Goal: Find specific page/section: Find specific page/section

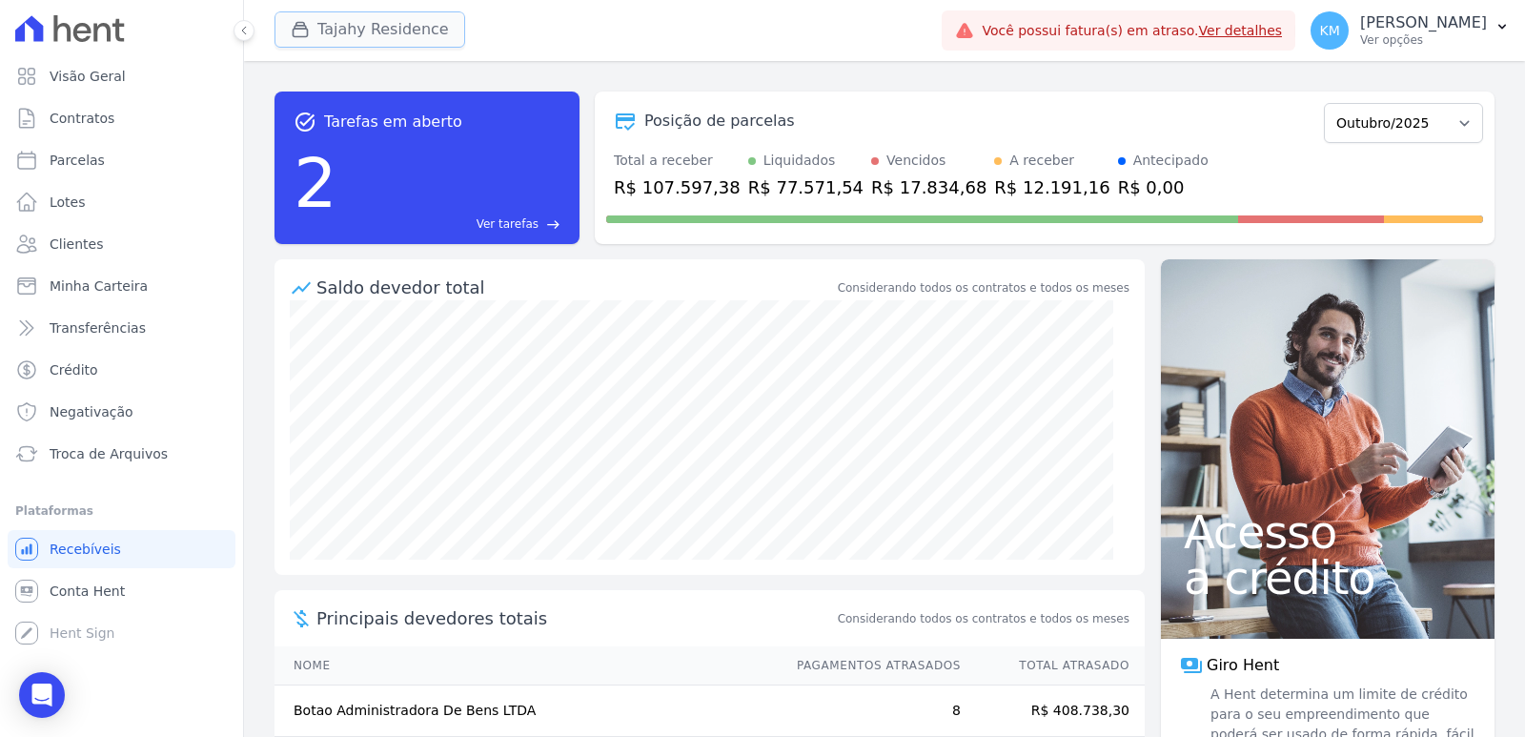
click at [396, 14] on button "Tajahy Residence" at bounding box center [370, 29] width 191 height 36
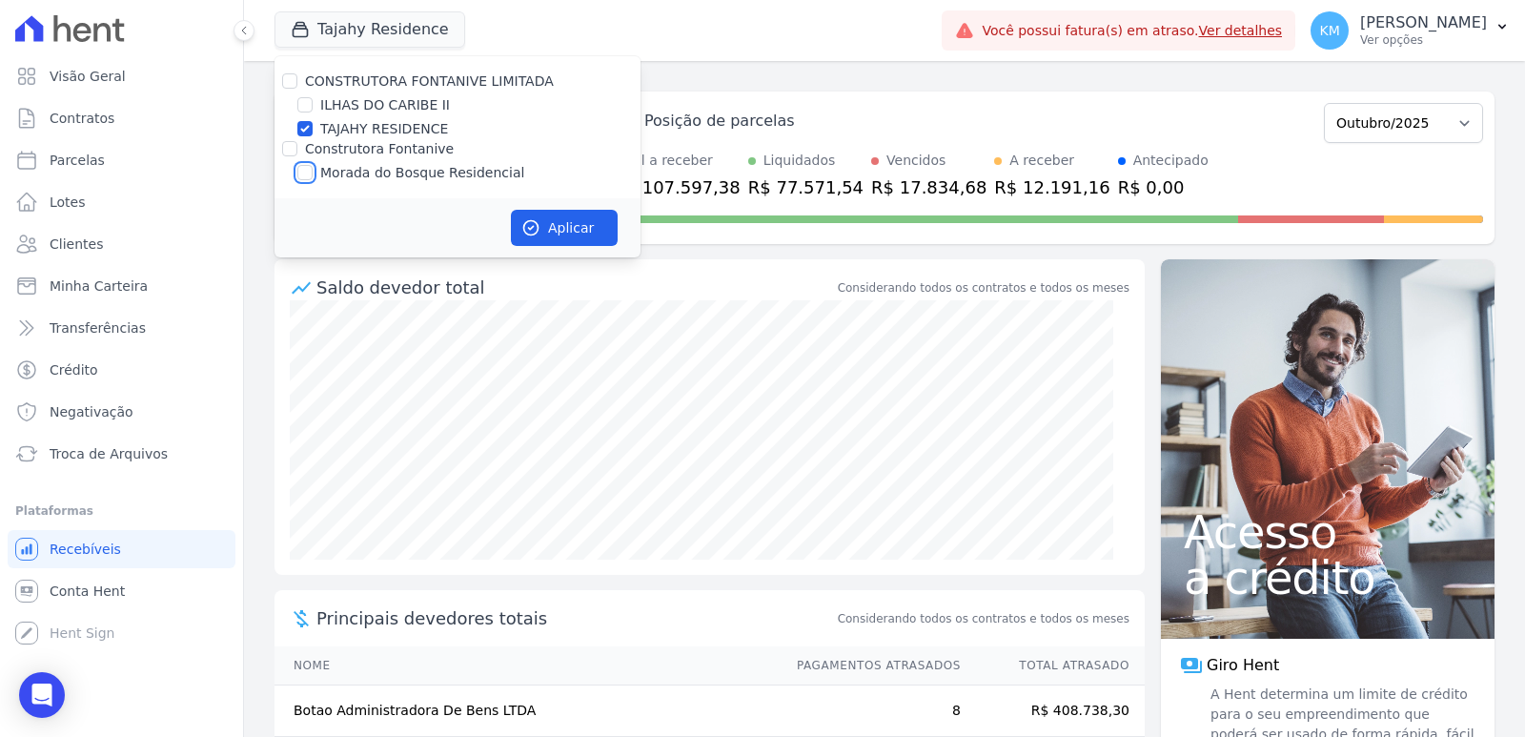
click at [304, 174] on input "Morada do Bosque Residencial" at bounding box center [304, 172] width 15 height 15
checkbox input "true"
click at [313, 124] on div "TAJAHY RESIDENCE" at bounding box center [458, 129] width 366 height 20
click at [307, 133] on input "TAJAHY RESIDENCE" at bounding box center [304, 128] width 15 height 15
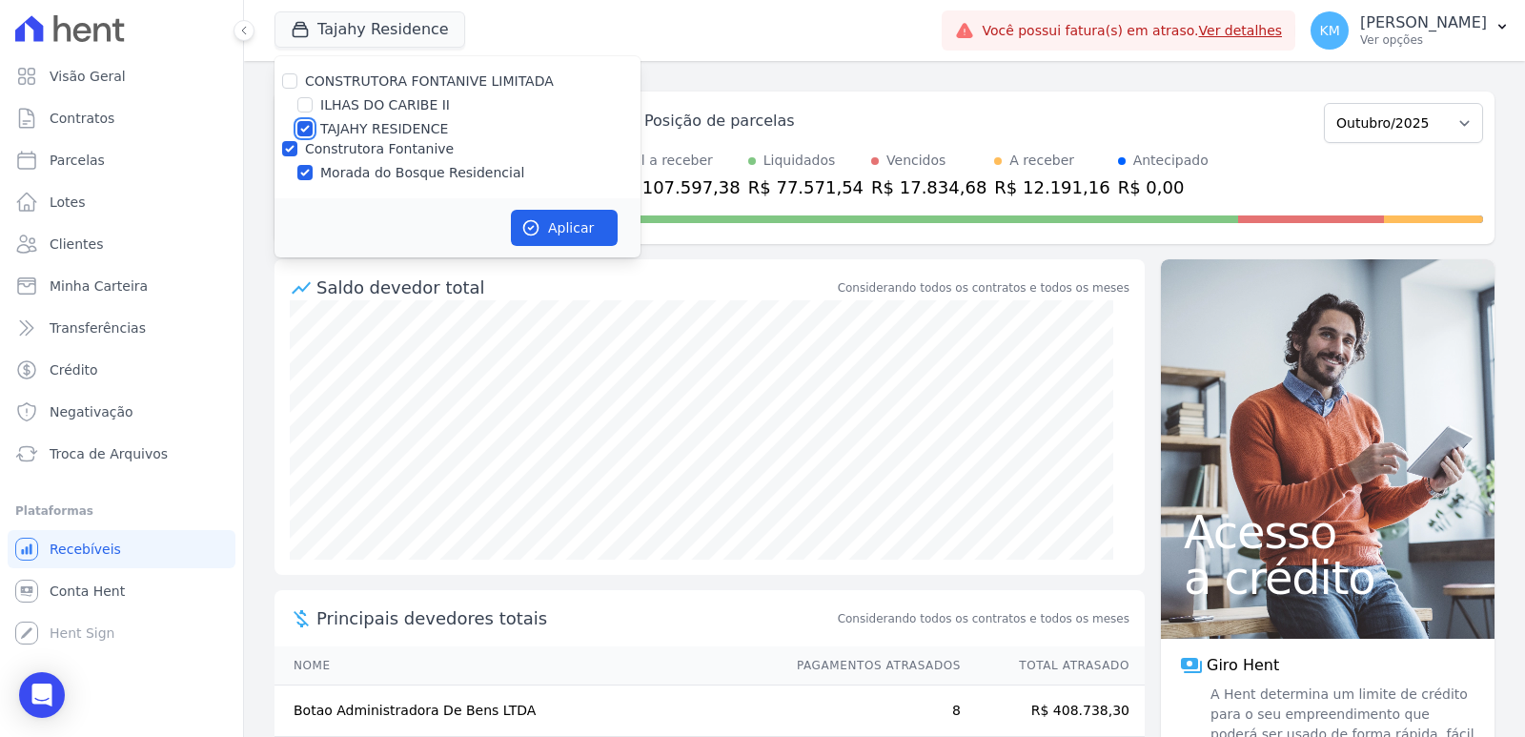
checkbox input "false"
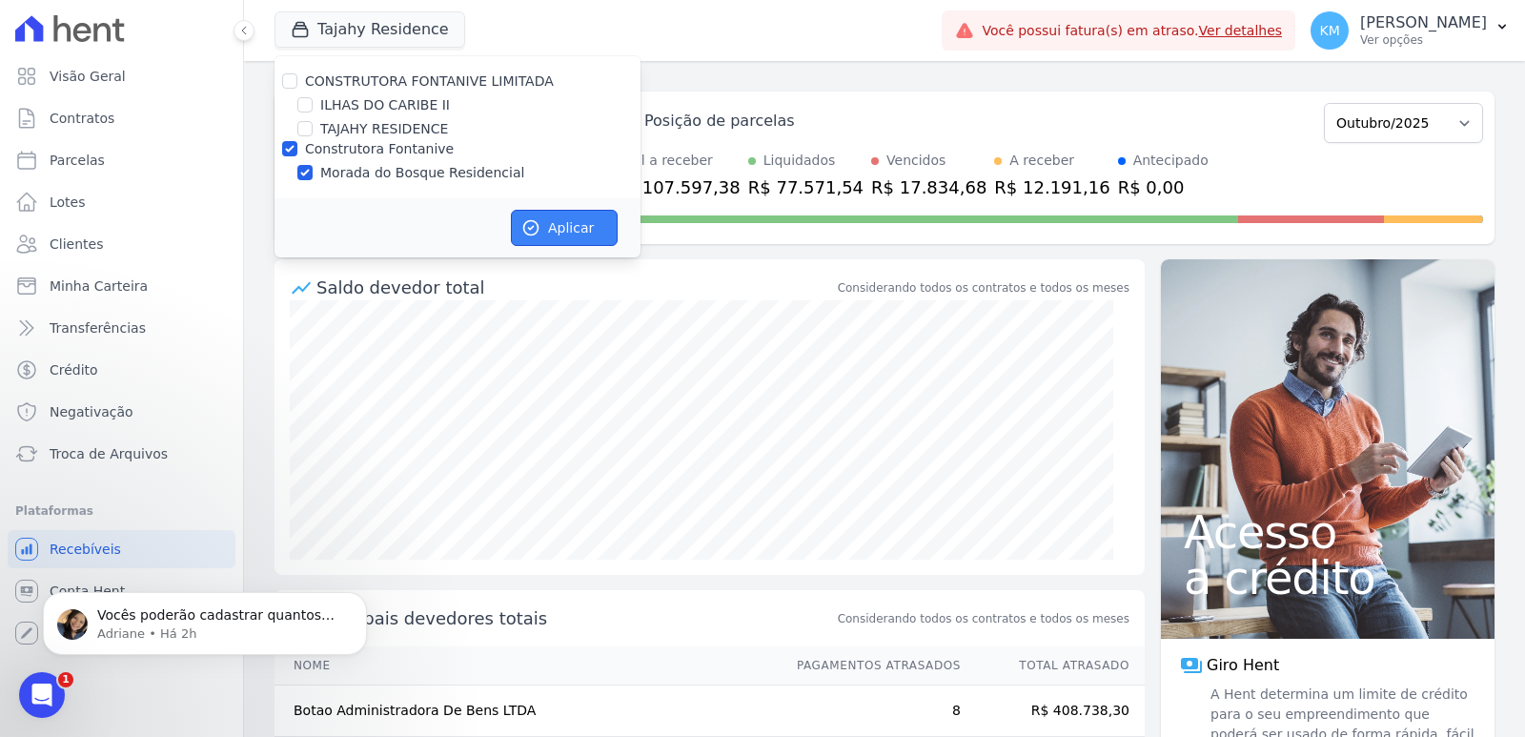
click at [564, 229] on button "Aplicar" at bounding box center [564, 228] width 107 height 36
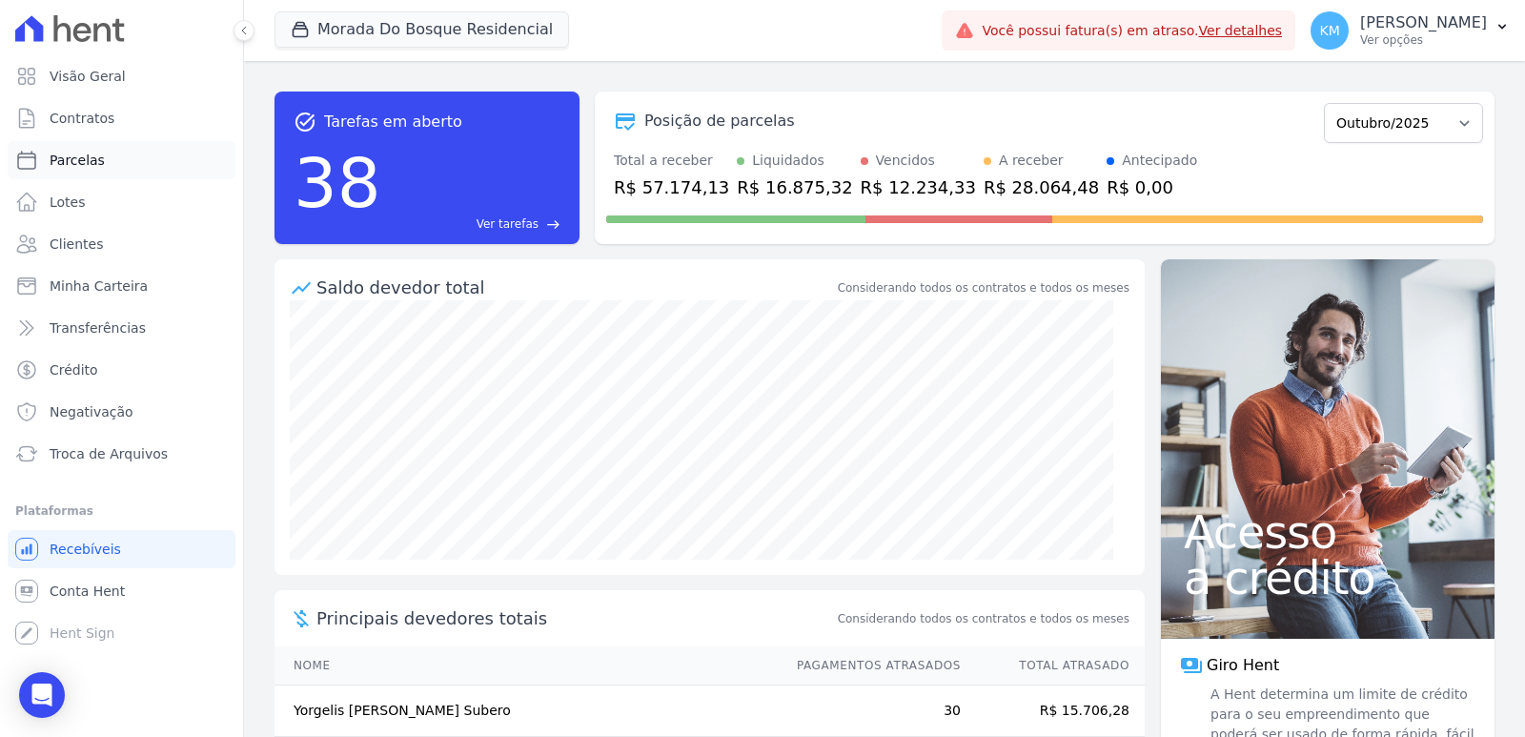
click at [99, 163] on link "Parcelas" at bounding box center [122, 160] width 228 height 38
select select
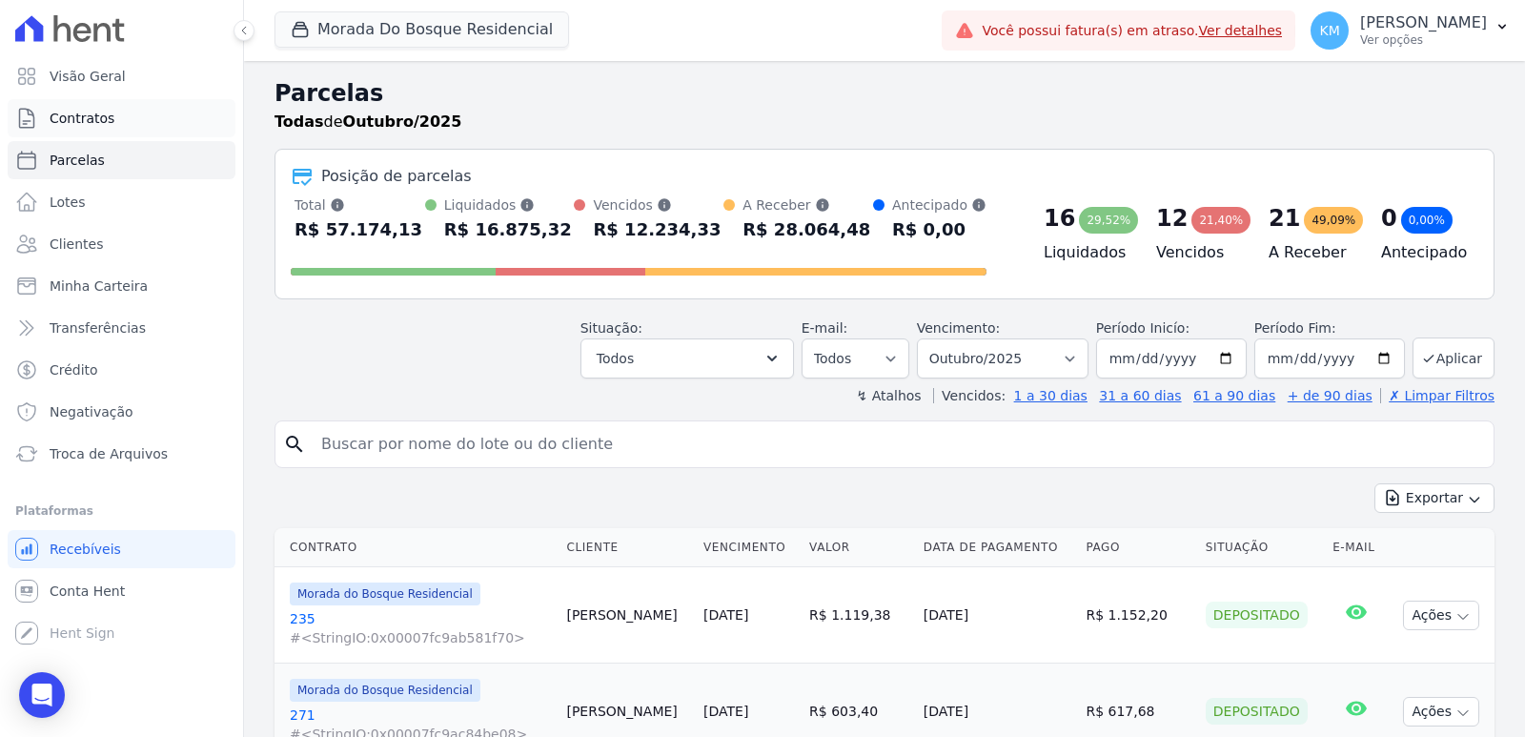
click at [49, 112] on link "Contratos" at bounding box center [122, 118] width 228 height 38
click at [418, 448] on input "search" at bounding box center [898, 444] width 1176 height 38
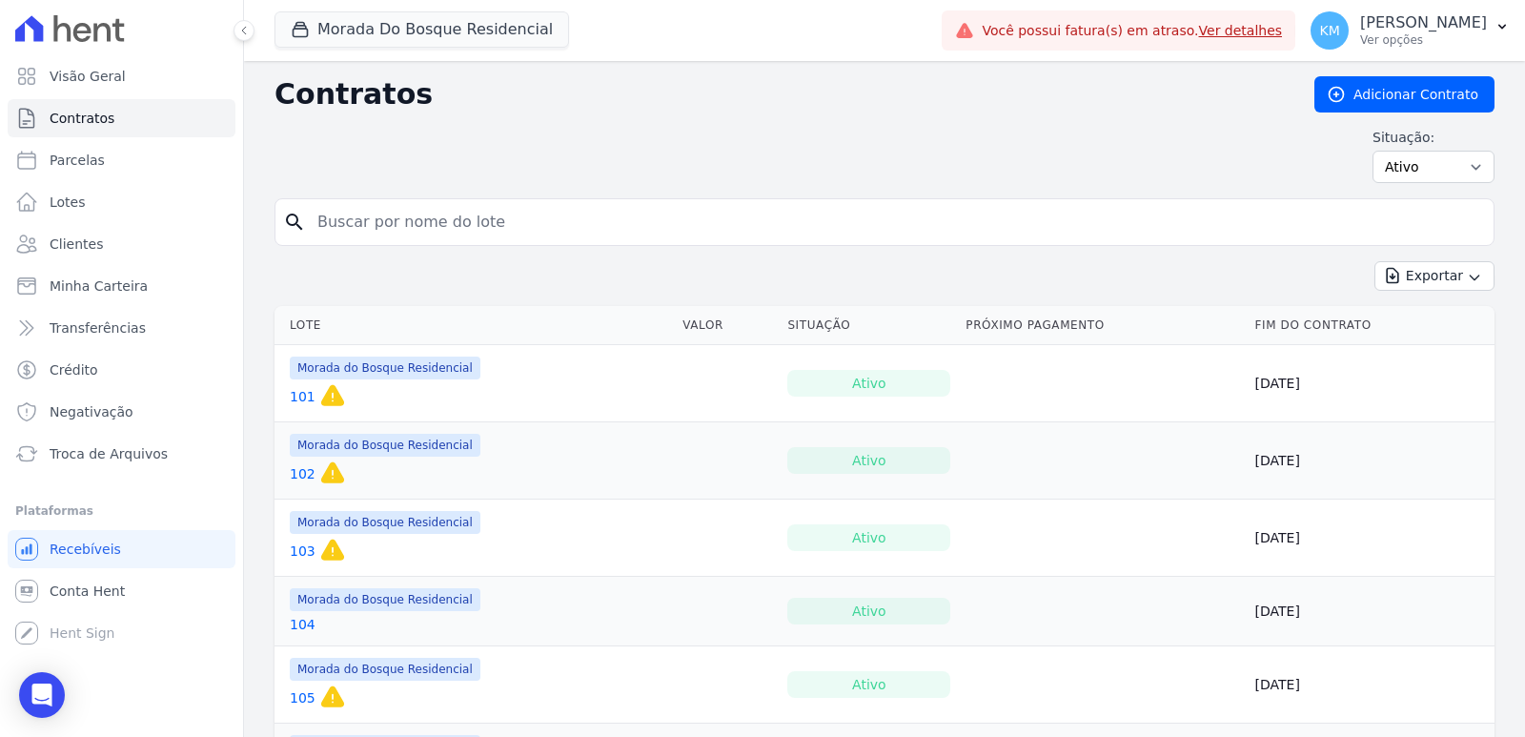
click at [366, 235] on input "search" at bounding box center [896, 222] width 1180 height 38
type input "122"
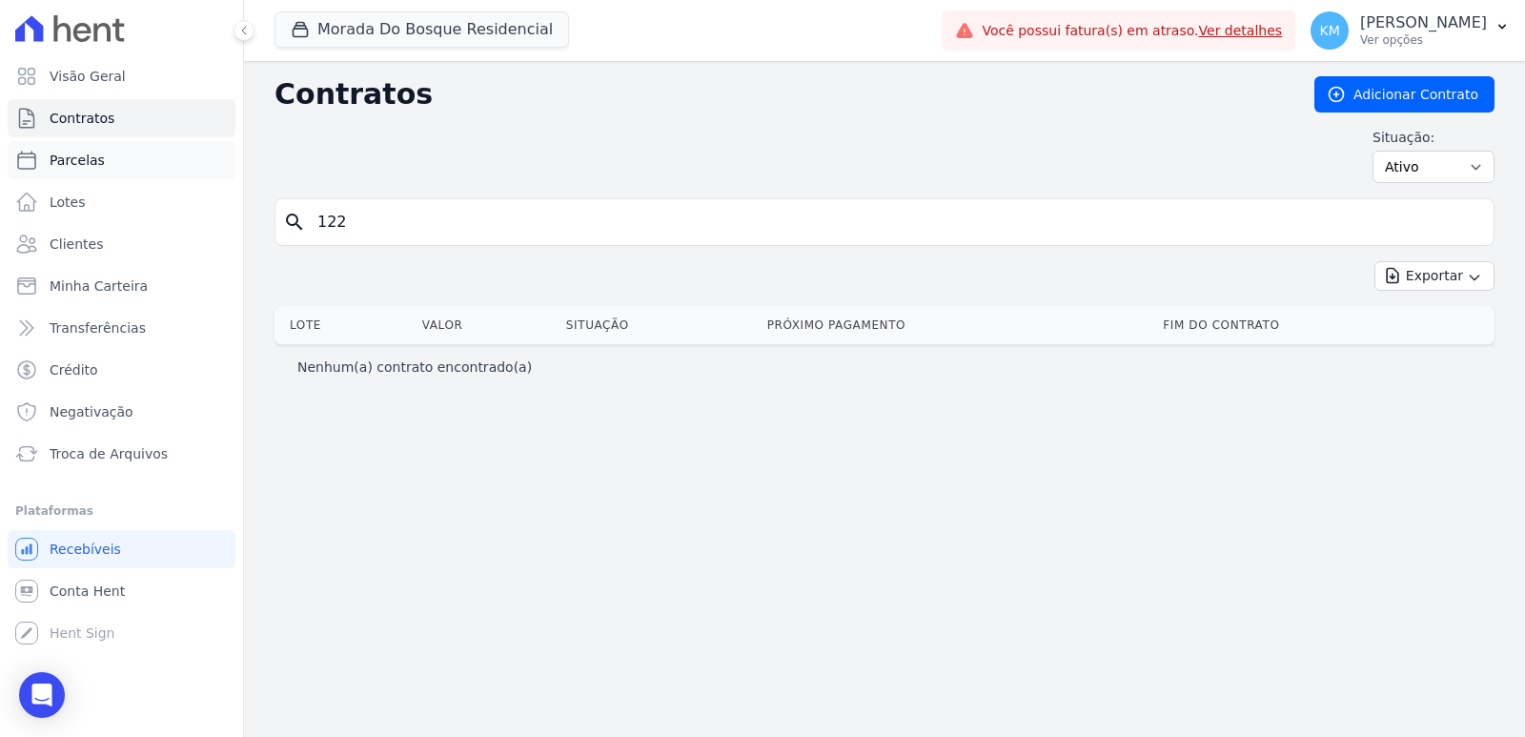
drag, startPoint x: 125, startPoint y: 181, endPoint x: 114, endPoint y: 166, distance: 18.5
click at [119, 174] on ul "Visão Geral Contratos [GEOGRAPHIC_DATA] Lotes Clientes Minha Carteira Transferê…" at bounding box center [122, 265] width 228 height 416
click at [109, 162] on link "Parcelas" at bounding box center [122, 160] width 228 height 38
select select
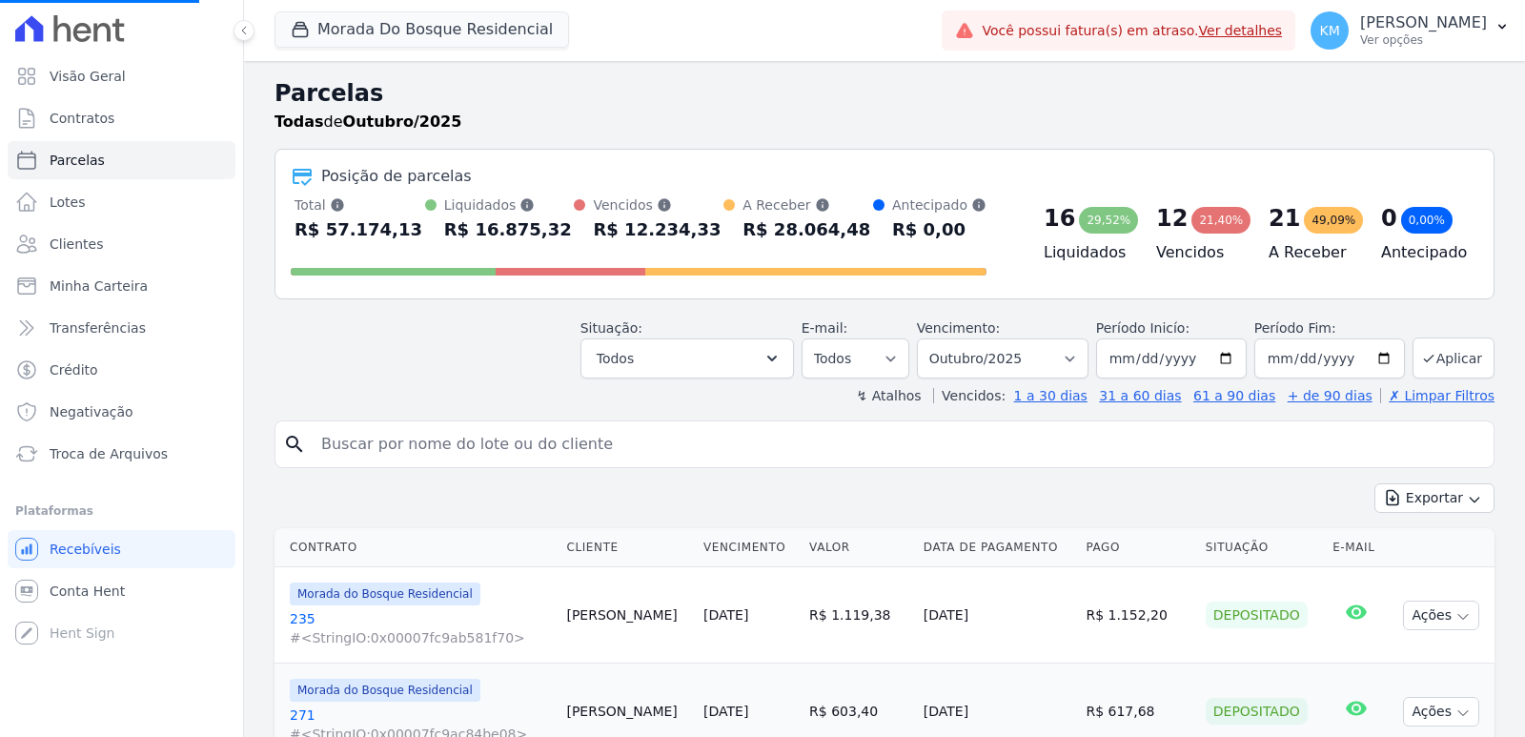
select select
click at [482, 451] on input "search" at bounding box center [898, 444] width 1176 height 38
paste input "[PERSON_NAME]"
type input "[PERSON_NAME]"
select select
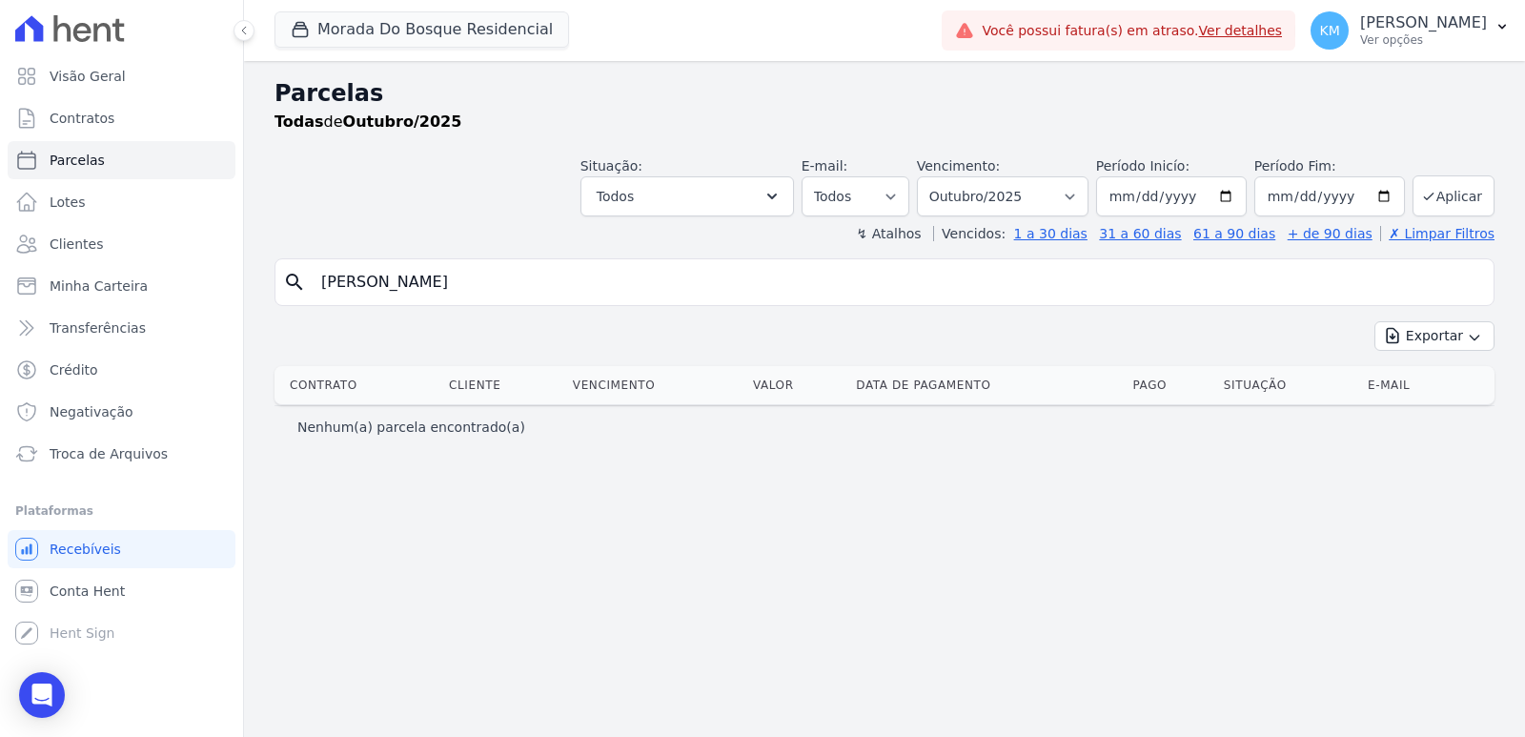
click at [619, 271] on input "[PERSON_NAME]" at bounding box center [898, 282] width 1176 height 38
type input "[PERSON_NAME]"
select select
click at [84, 130] on link "Contratos" at bounding box center [122, 118] width 228 height 38
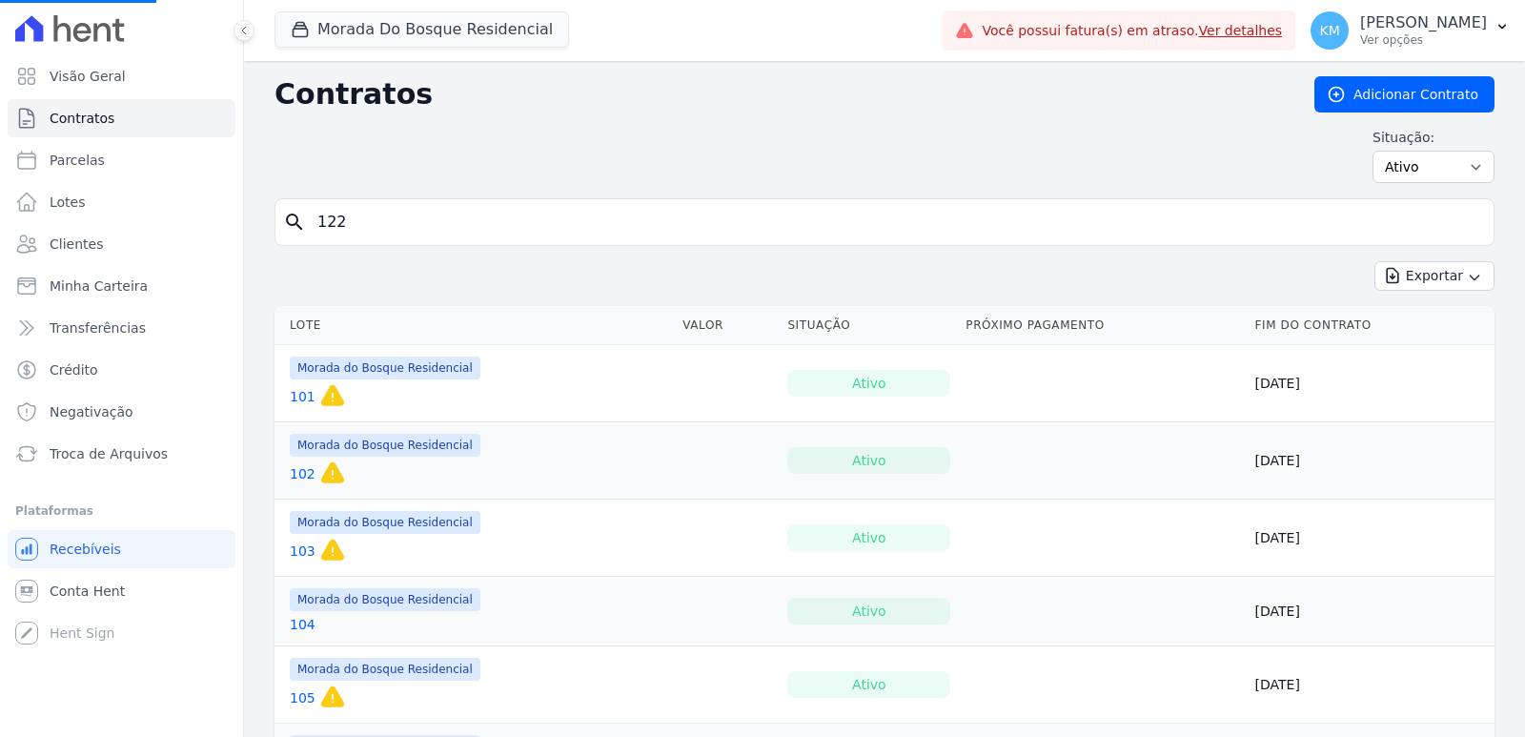
click at [376, 225] on input "122" at bounding box center [896, 222] width 1180 height 38
